Goal: Find specific page/section: Find specific page/section

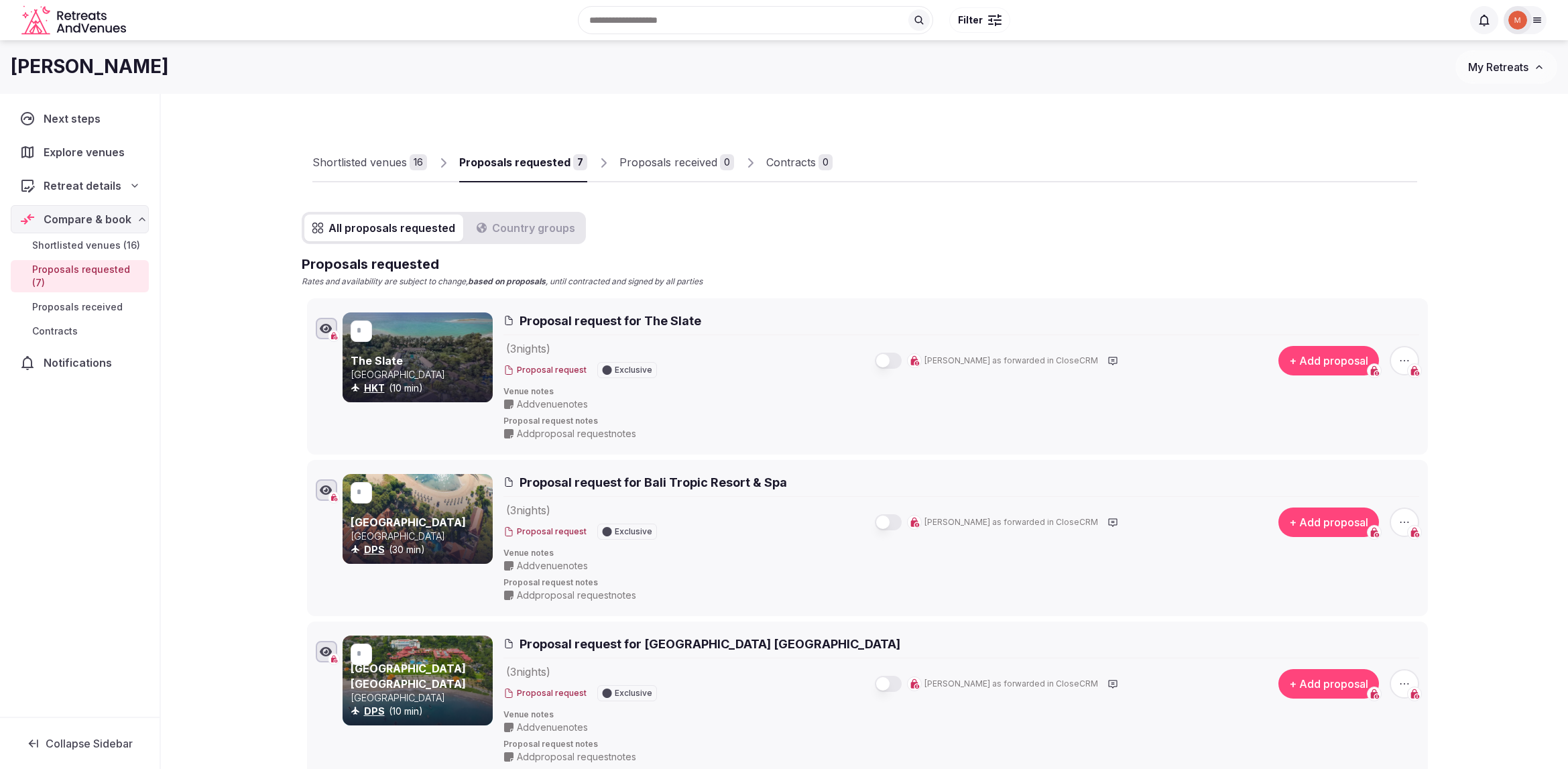
click at [1537, 19] on icon at bounding box center [1537, 20] width 10 height 10
click at [1418, 119] on span "Staff admin" at bounding box center [1411, 119] width 61 height 16
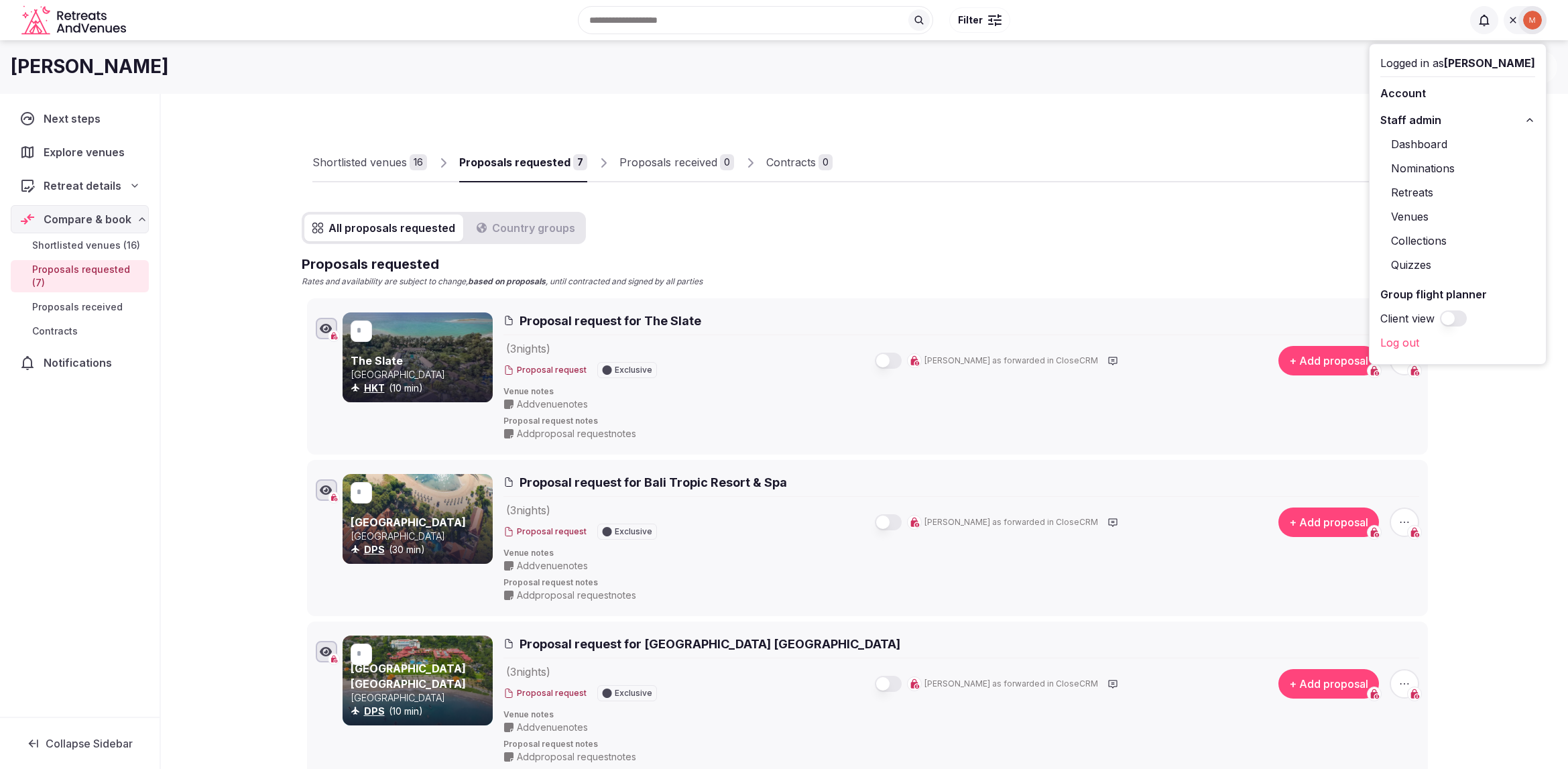
click at [1418, 214] on link "Venues" at bounding box center [1457, 216] width 155 height 22
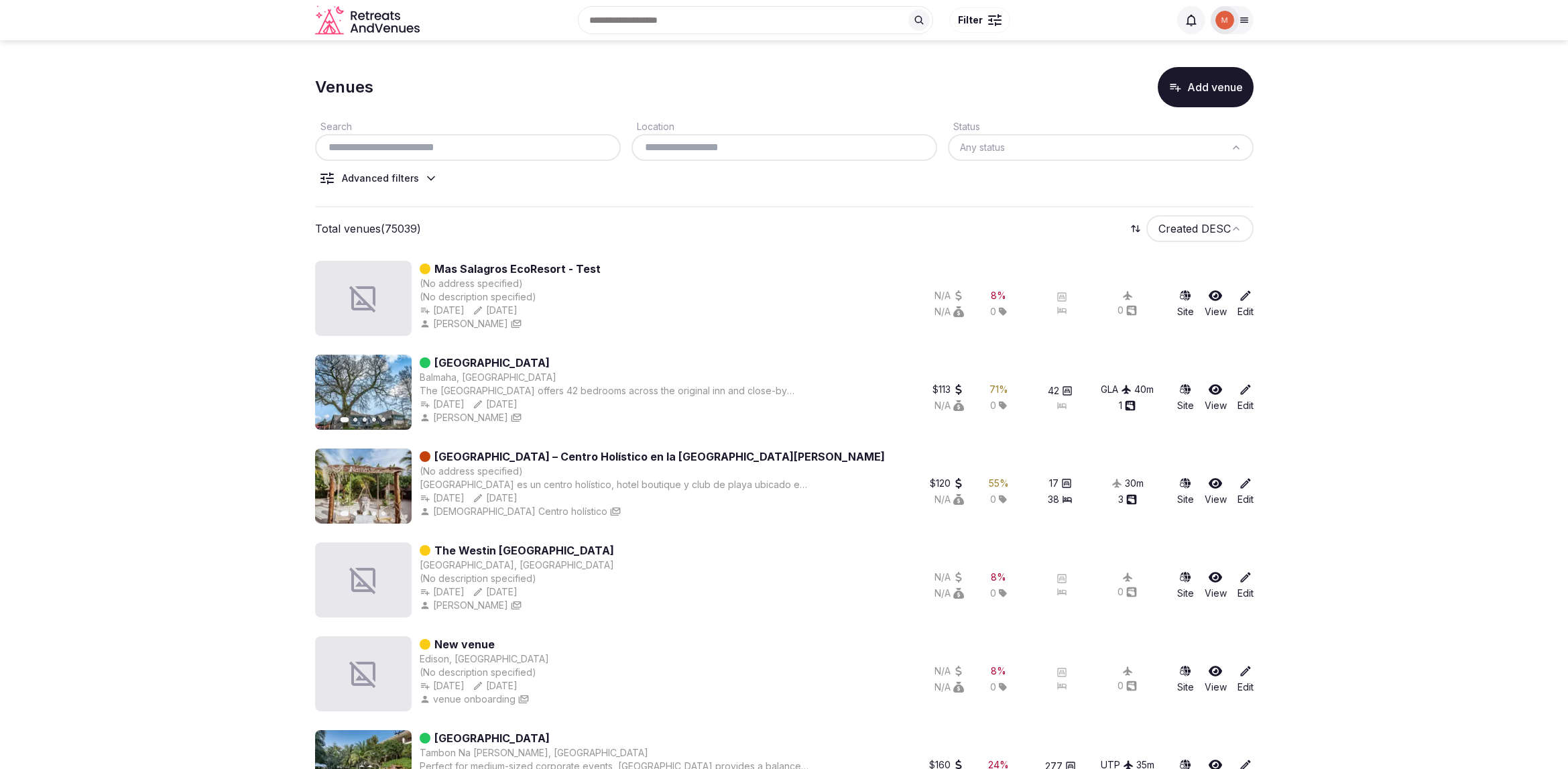
click at [428, 177] on icon at bounding box center [431, 179] width 7 height 4
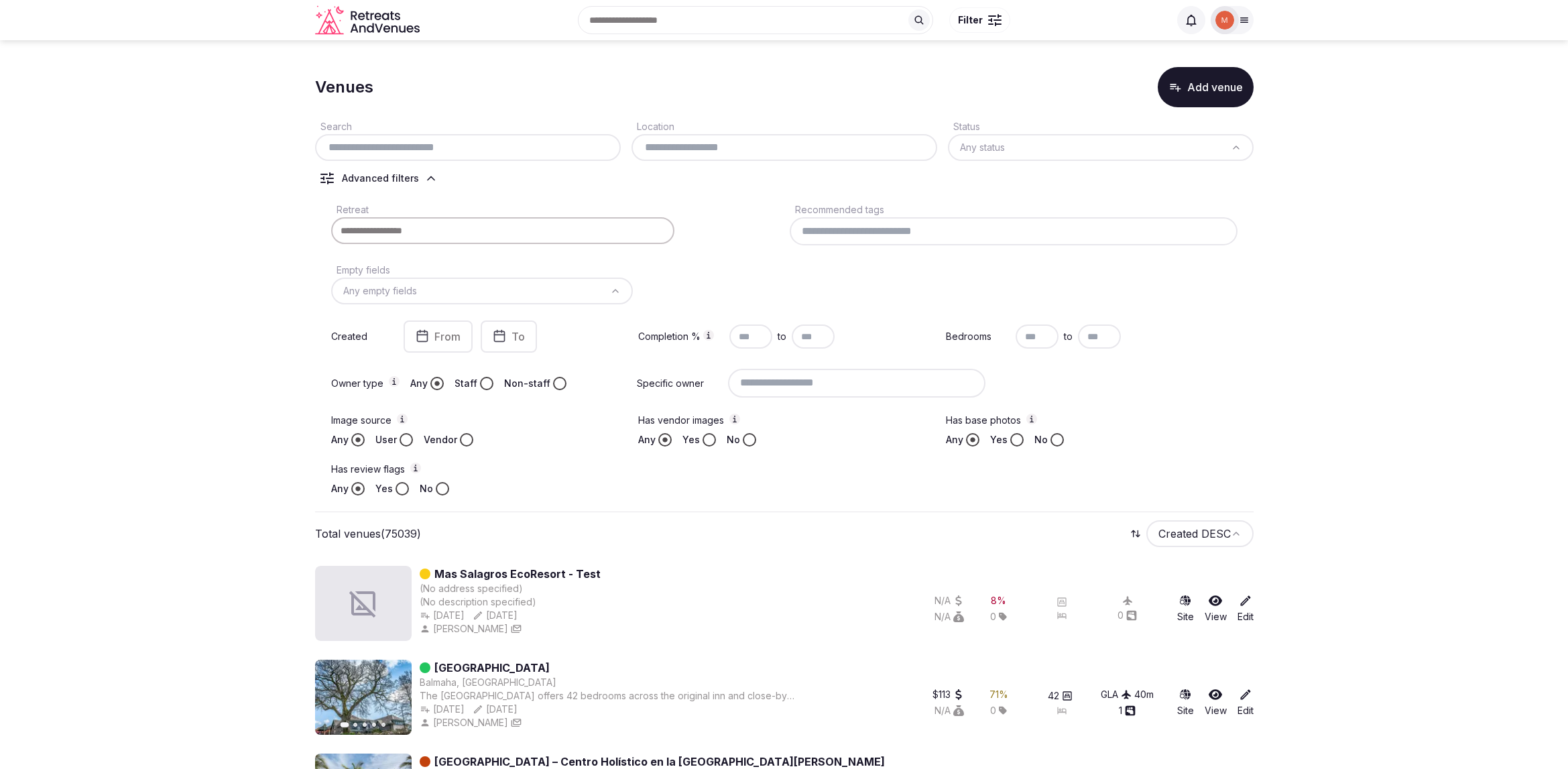
click at [1202, 156] on html "Recent searches [GEOGRAPHIC_DATA] [GEOGRAPHIC_DATA] [GEOGRAPHIC_DATA] Search Po…" at bounding box center [784, 384] width 1568 height 769
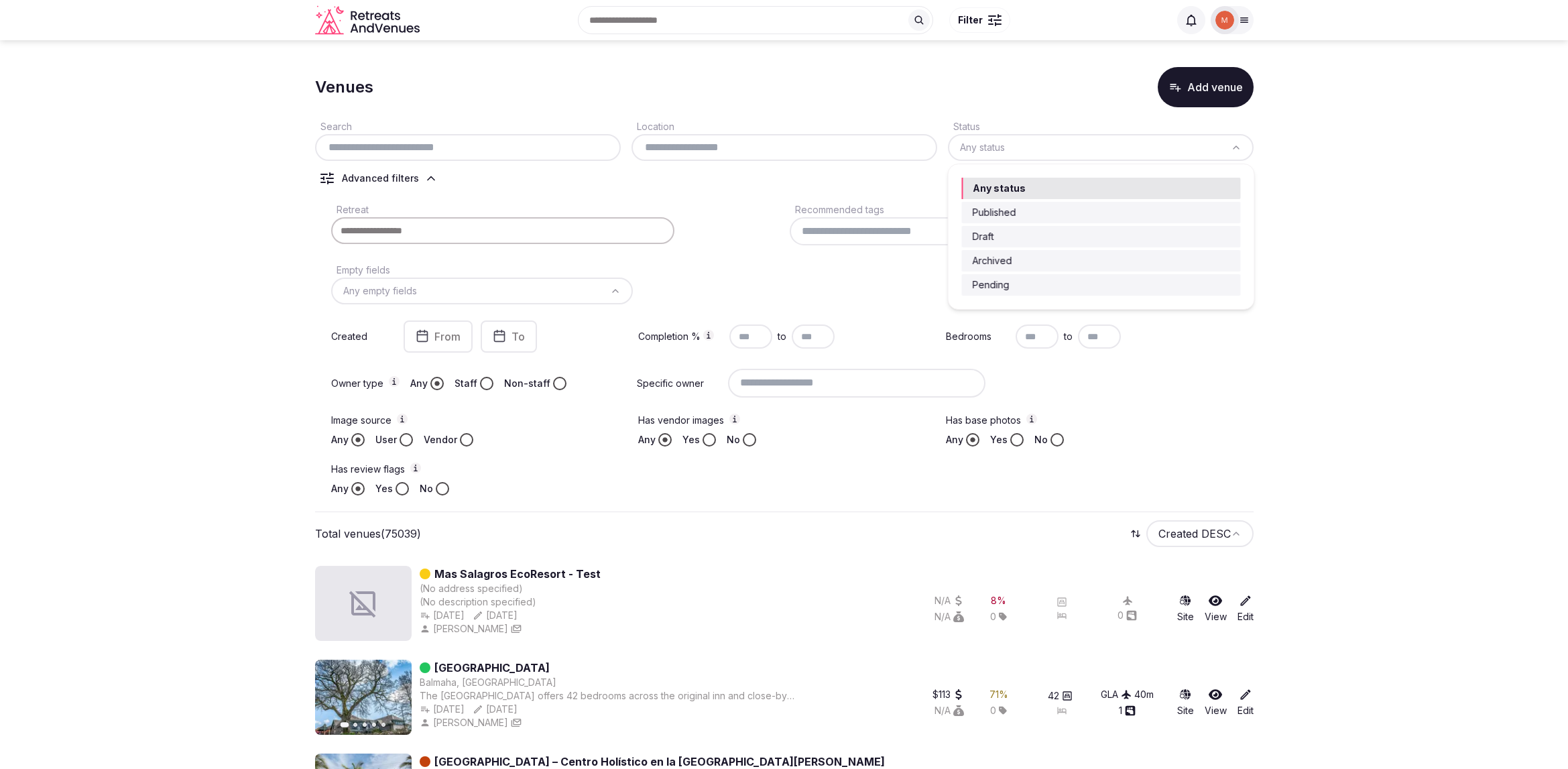
click at [1047, 99] on html "Recent searches [GEOGRAPHIC_DATA] [GEOGRAPHIC_DATA] [GEOGRAPHIC_DATA] Search Po…" at bounding box center [784, 384] width 1568 height 769
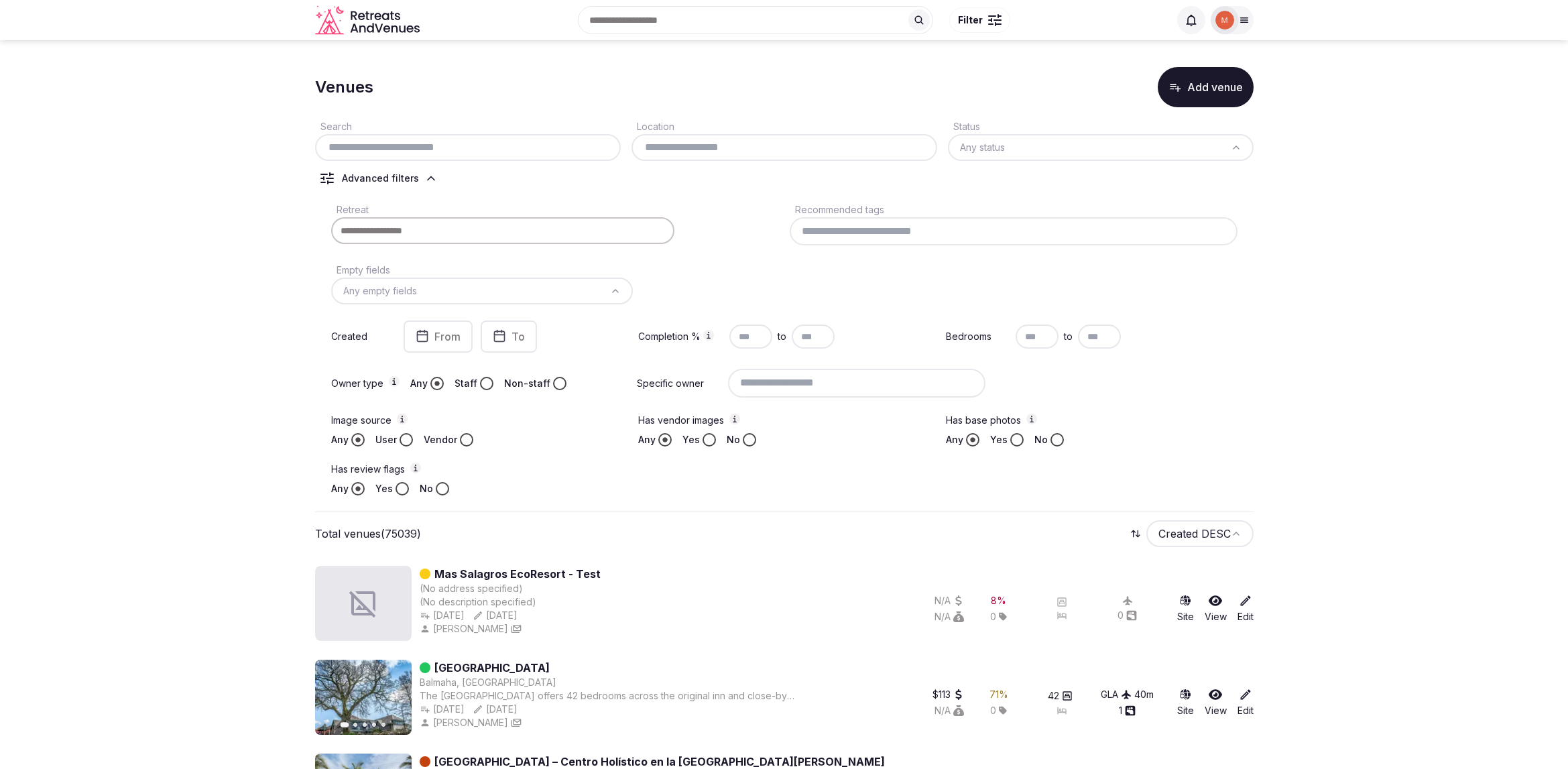
click at [925, 234] on input at bounding box center [1014, 231] width 448 height 28
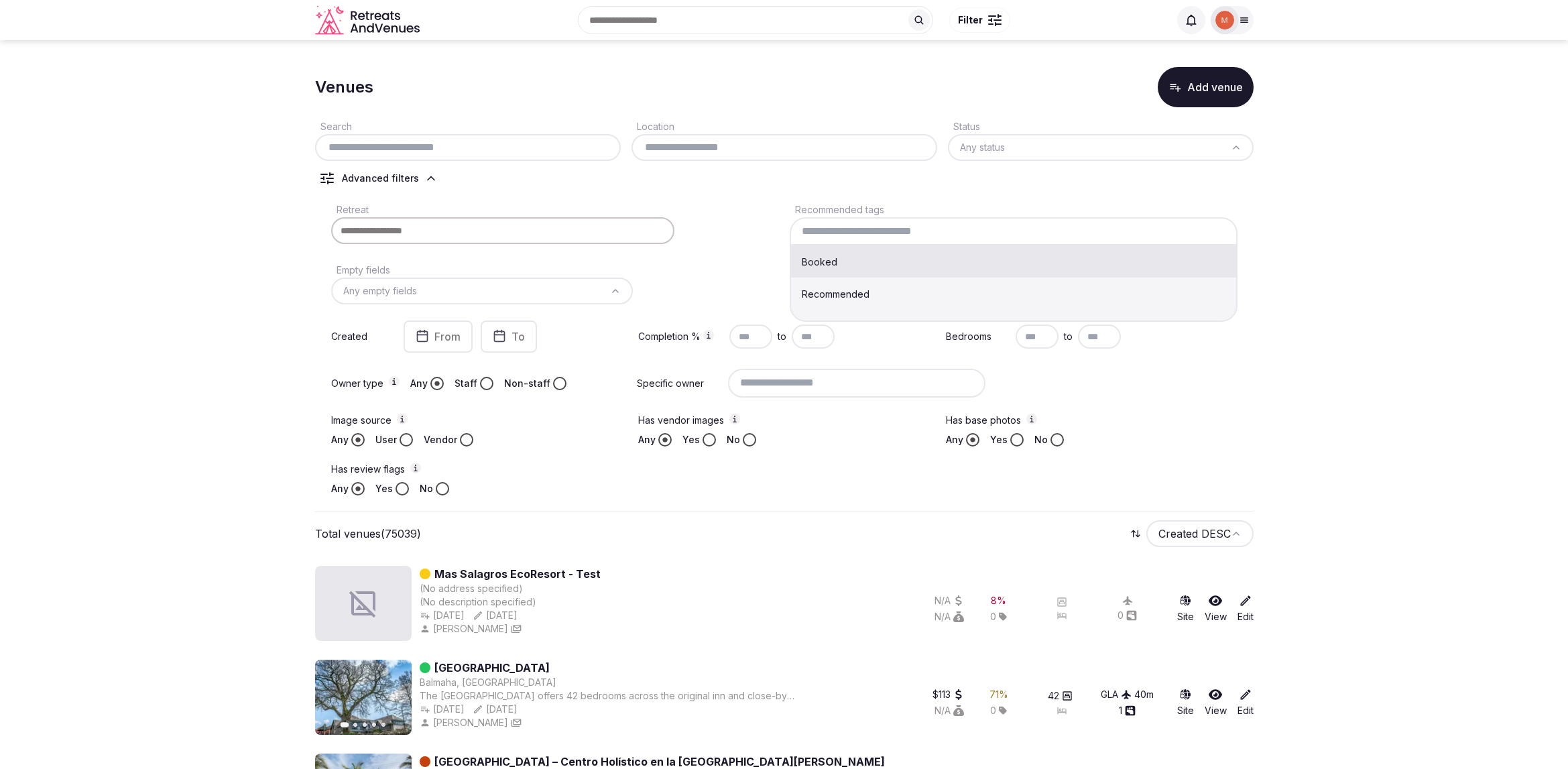
click at [936, 228] on input at bounding box center [1014, 231] width 448 height 28
click at [715, 241] on div at bounding box center [555, 230] width 448 height 27
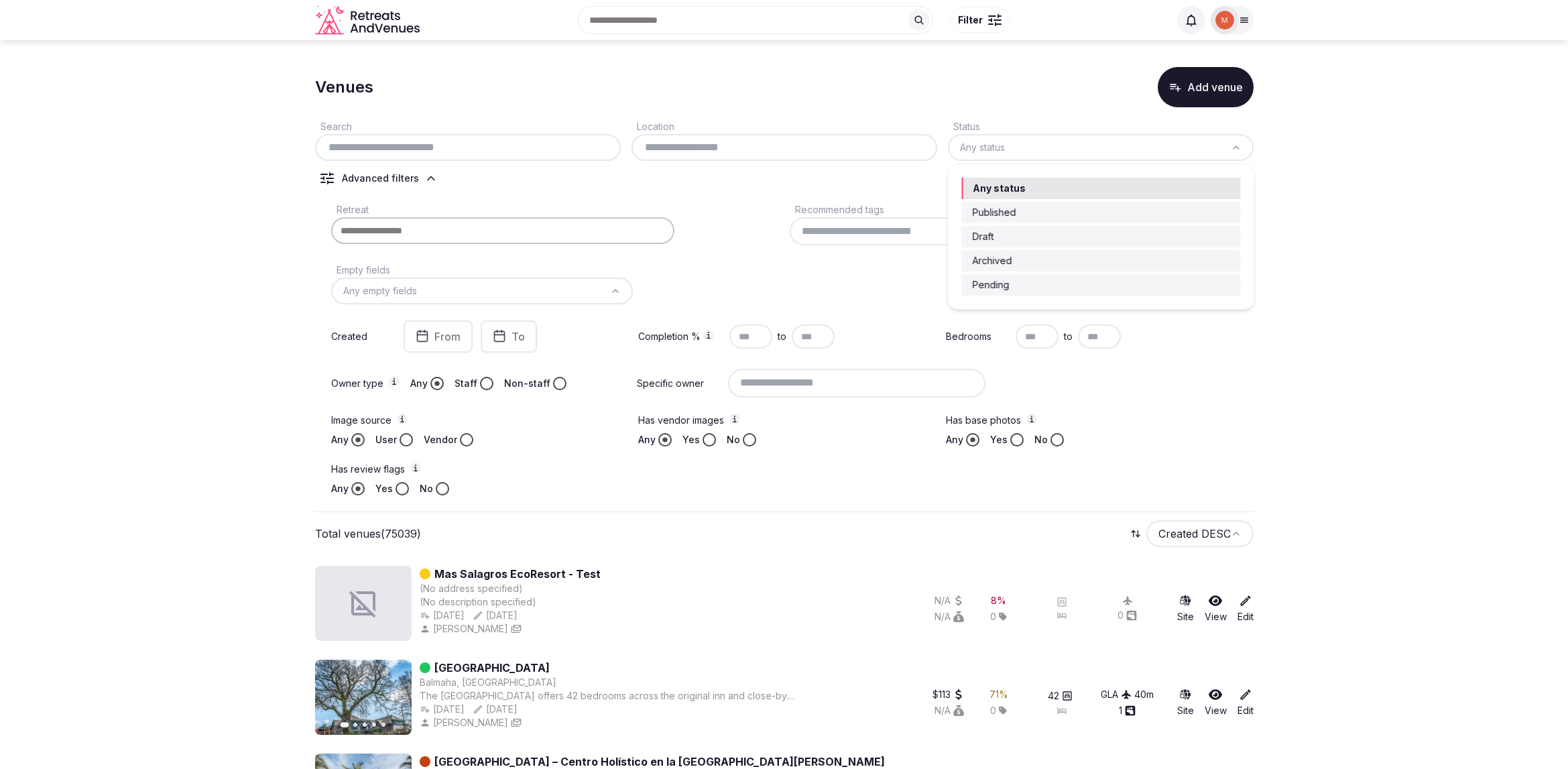
click at [1000, 155] on html "Recent searches [GEOGRAPHIC_DATA] [GEOGRAPHIC_DATA] [GEOGRAPHIC_DATA] Search Po…" at bounding box center [784, 384] width 1568 height 769
click at [774, 191] on html "Recent searches [GEOGRAPHIC_DATA] [GEOGRAPHIC_DATA] [GEOGRAPHIC_DATA] Search Po…" at bounding box center [784, 384] width 1568 height 769
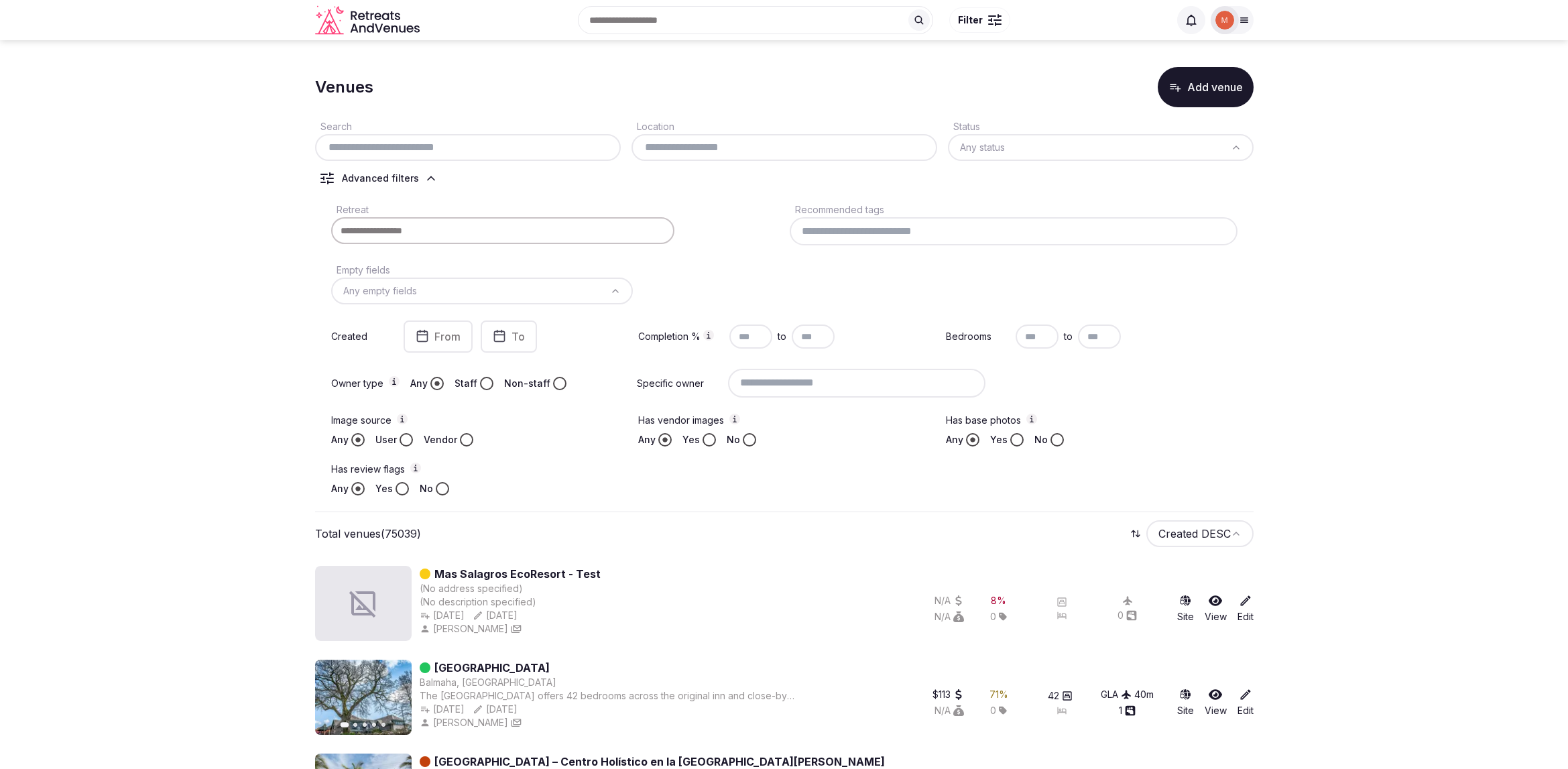
click at [711, 189] on div "Search Location Status Any status Advanced filters Retreat Recommended tags Emp…" at bounding box center [784, 309] width 939 height 405
click at [614, 293] on html "Recent searches [GEOGRAPHIC_DATA] [GEOGRAPHIC_DATA] [GEOGRAPHIC_DATA] Search Po…" at bounding box center [784, 384] width 1568 height 769
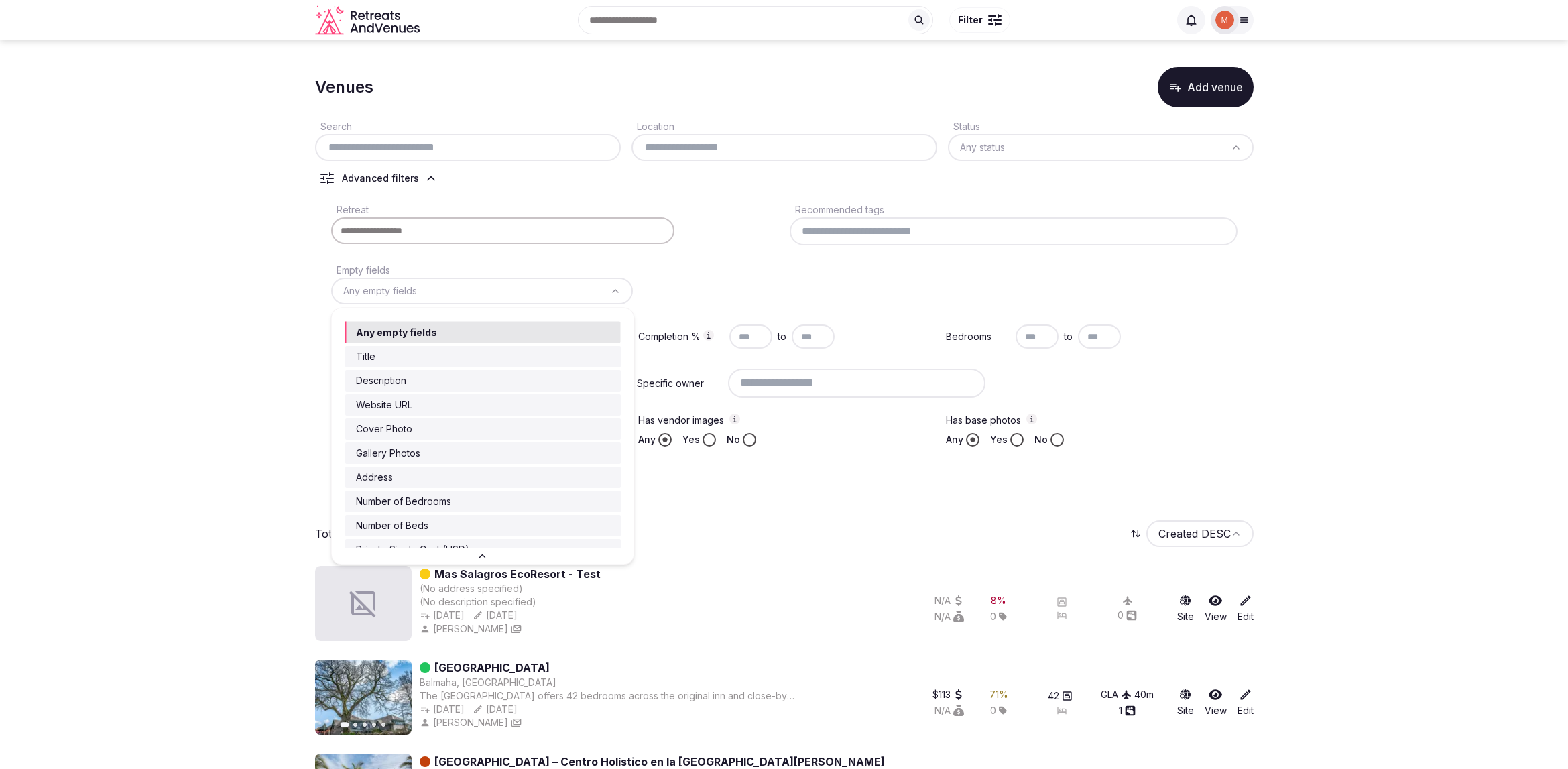
scroll to position [49, 0]
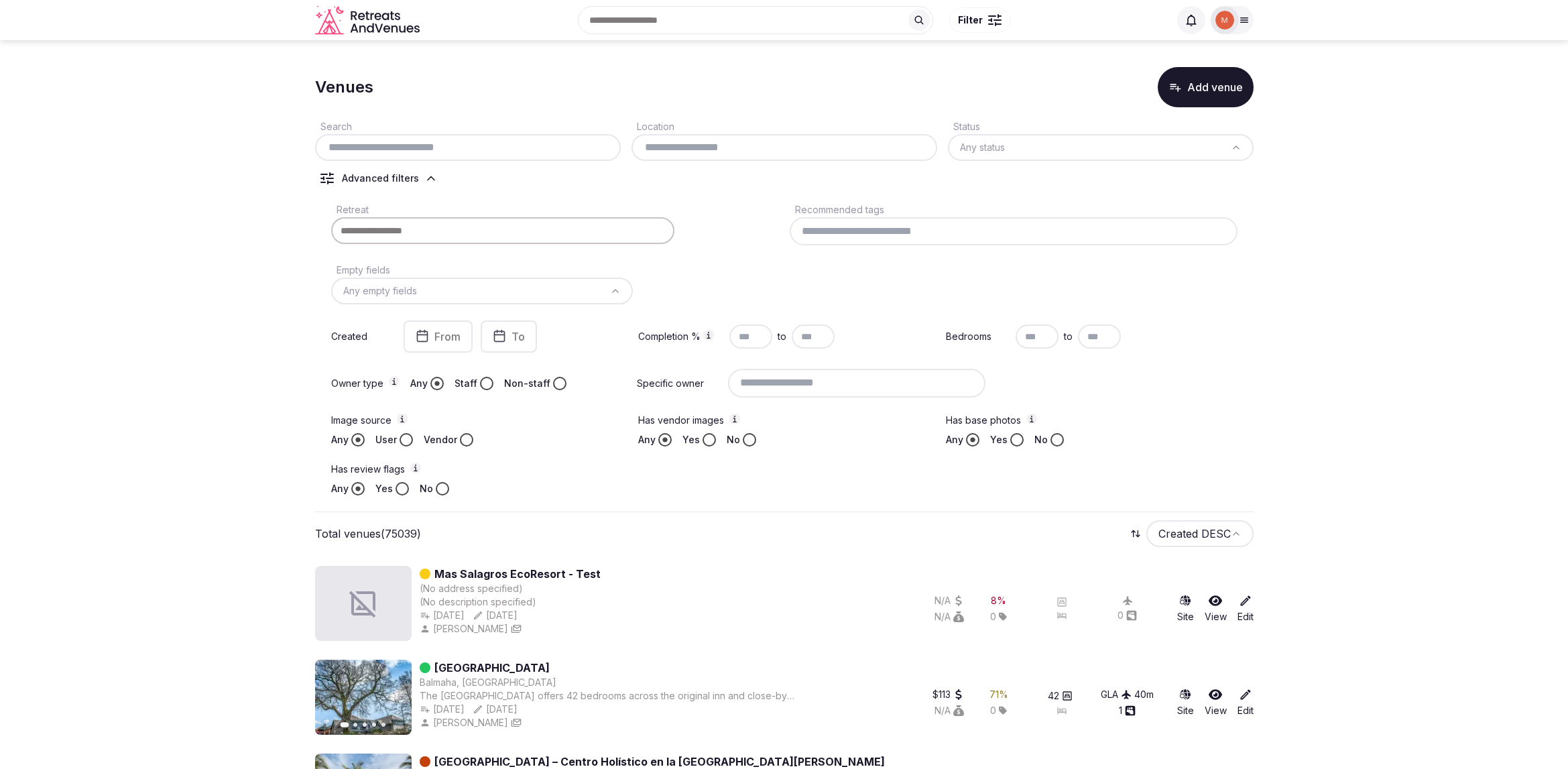
click at [766, 265] on html "Recent searches [GEOGRAPHIC_DATA] [GEOGRAPHIC_DATA] [GEOGRAPHIC_DATA] Search Po…" at bounding box center [784, 384] width 1568 height 769
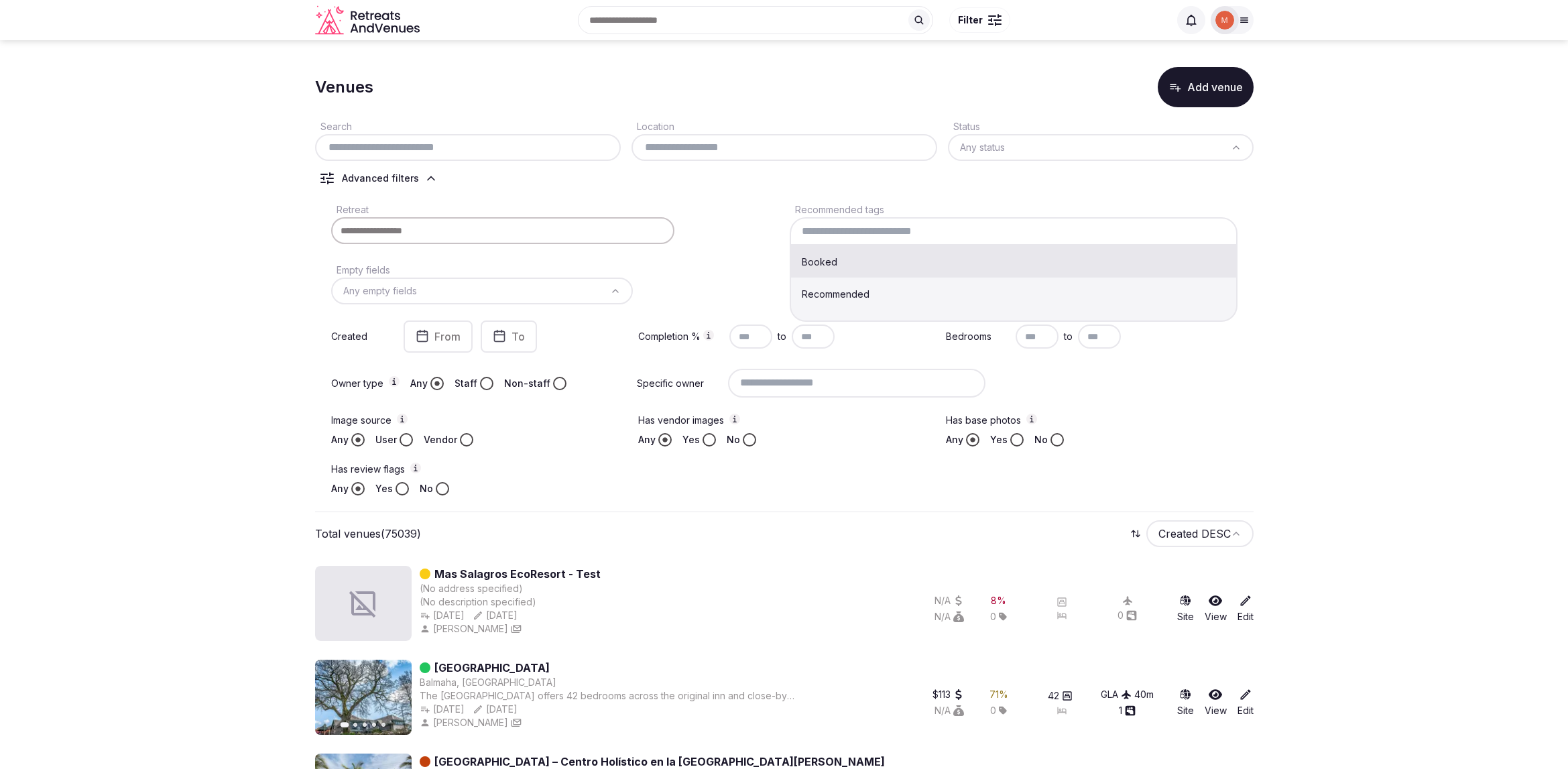
click at [831, 236] on input at bounding box center [1014, 231] width 448 height 28
click at [765, 216] on div "Retreat" at bounding box center [555, 223] width 448 height 45
